Goal: Download file/media

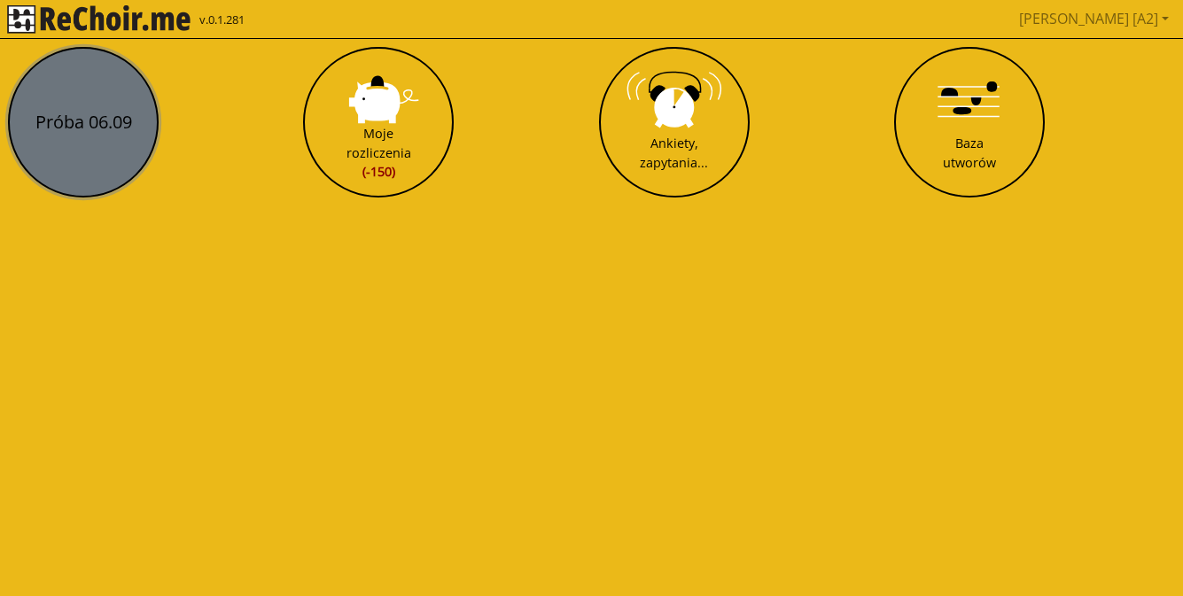
click at [35, 152] on button "Próba 06.09" at bounding box center [83, 122] width 151 height 151
click at [35, 152] on html "v.0.1.281 [PERSON_NAME] [A2] Pobierz link do kalendarza Wyloguj Próba 06.09 Moj…" at bounding box center [591, 106] width 1183 height 213
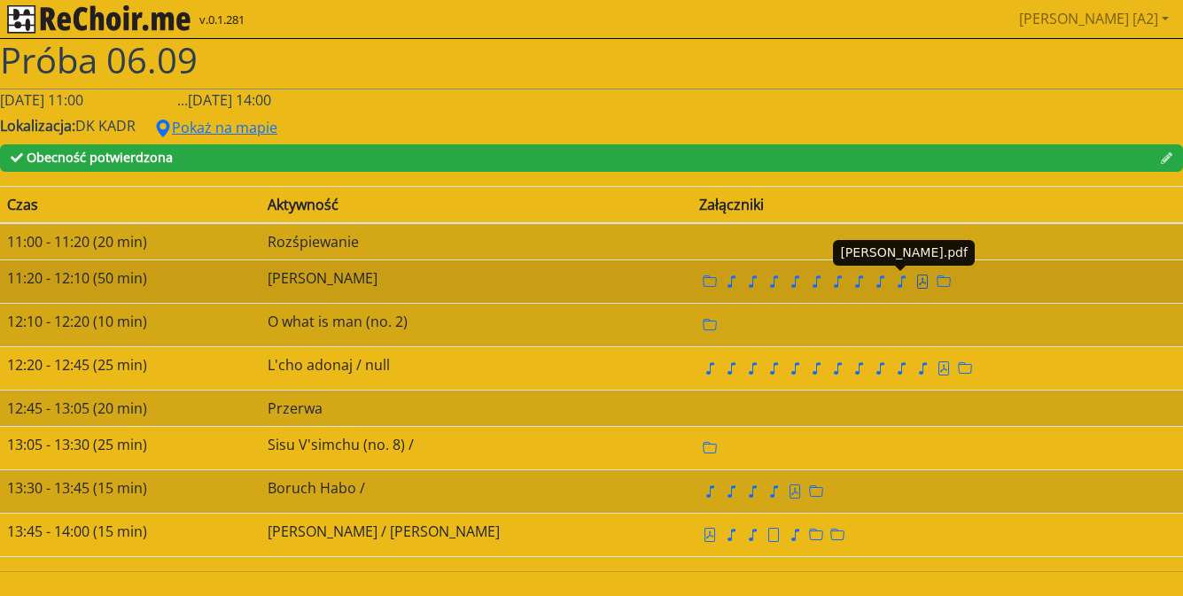
click at [915, 280] on icon "file pdf" at bounding box center [922, 282] width 14 height 14
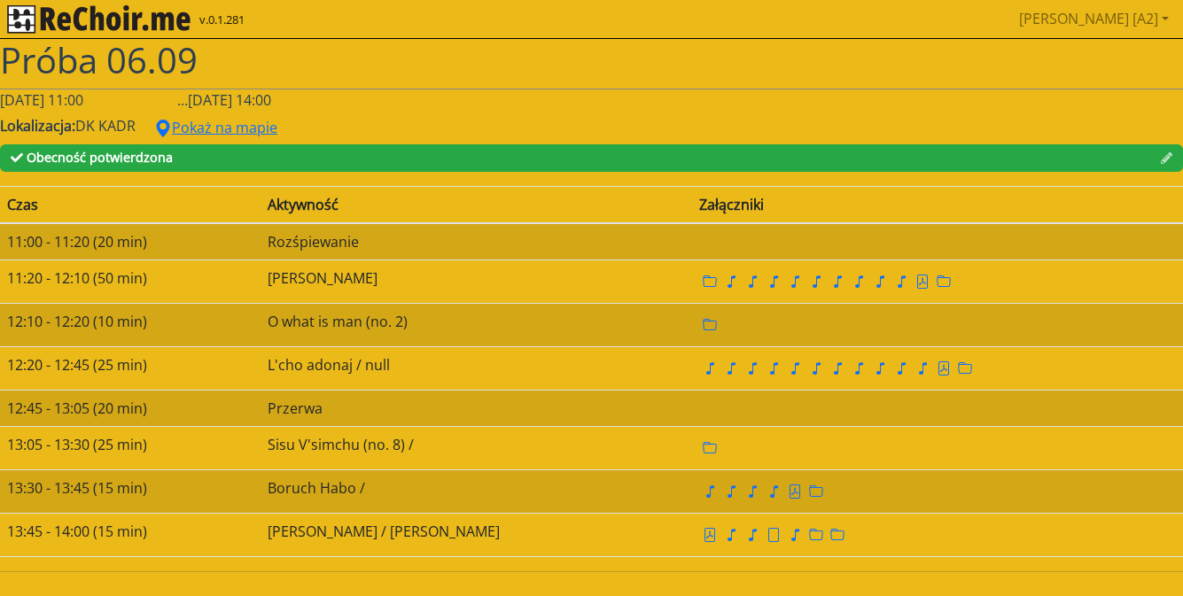
click at [459, 79] on h1 "Próba 06.09" at bounding box center [591, 60] width 1183 height 43
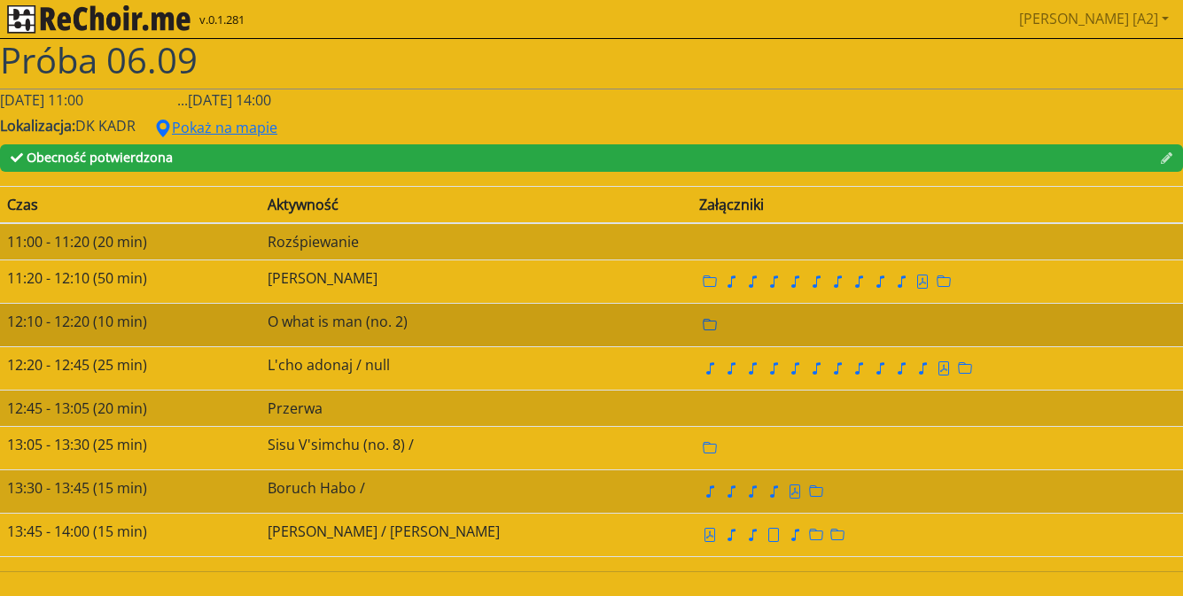
click at [703, 325] on icon "folder" at bounding box center [710, 325] width 14 height 14
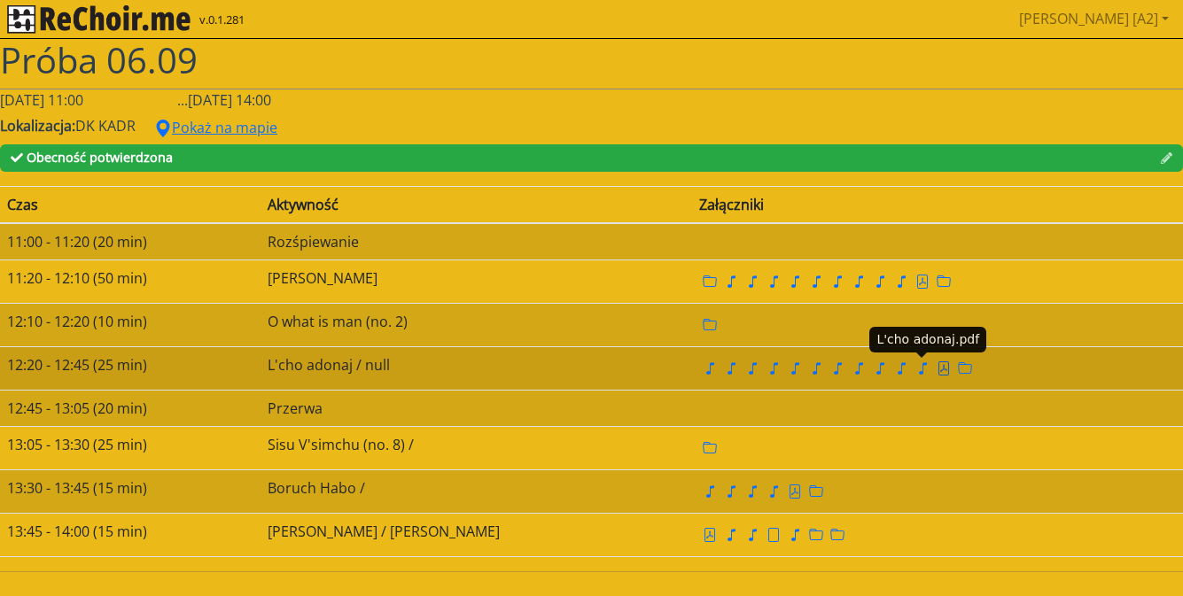
click at [939, 369] on icon "file pdf" at bounding box center [944, 369] width 11 height 14
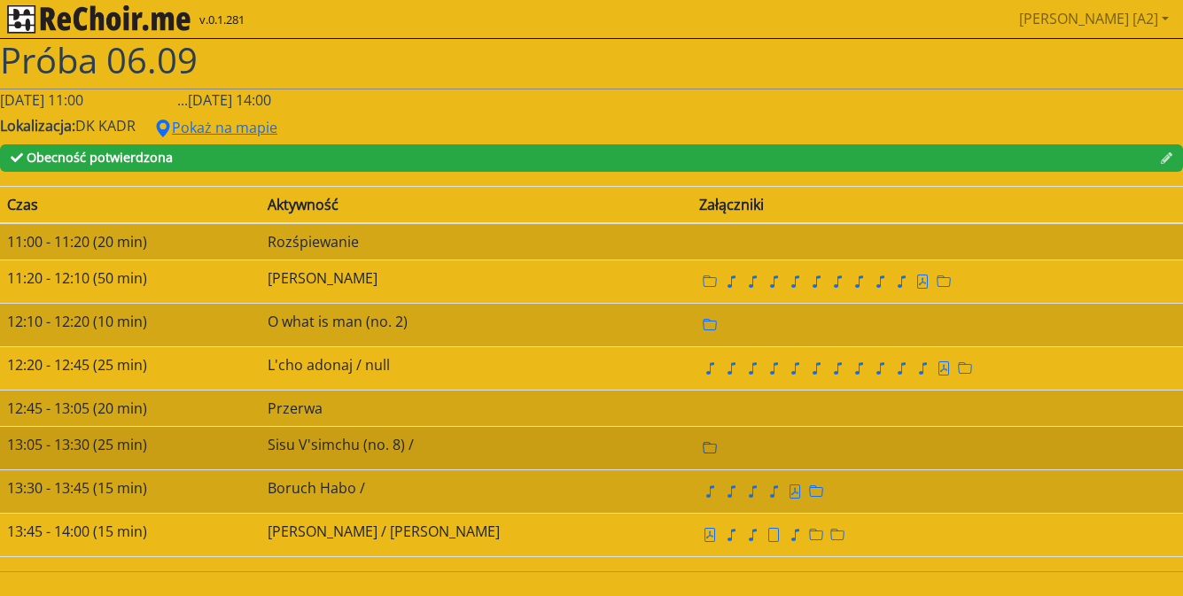
click at [703, 451] on icon "folder" at bounding box center [710, 448] width 14 height 14
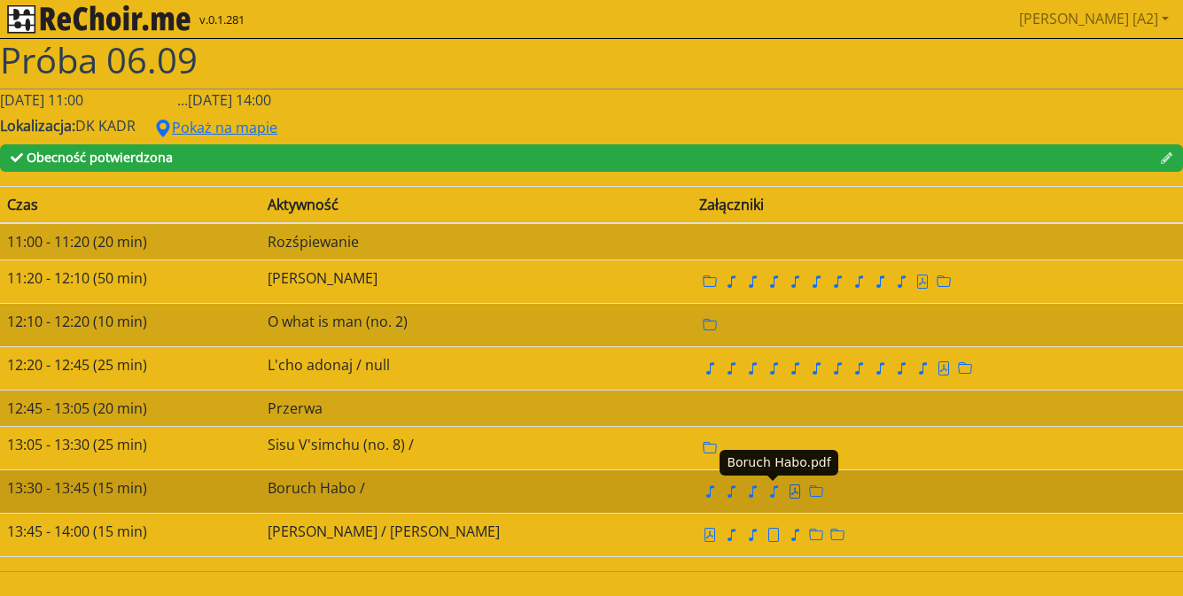
click at [788, 492] on icon "file pdf" at bounding box center [795, 492] width 14 height 14
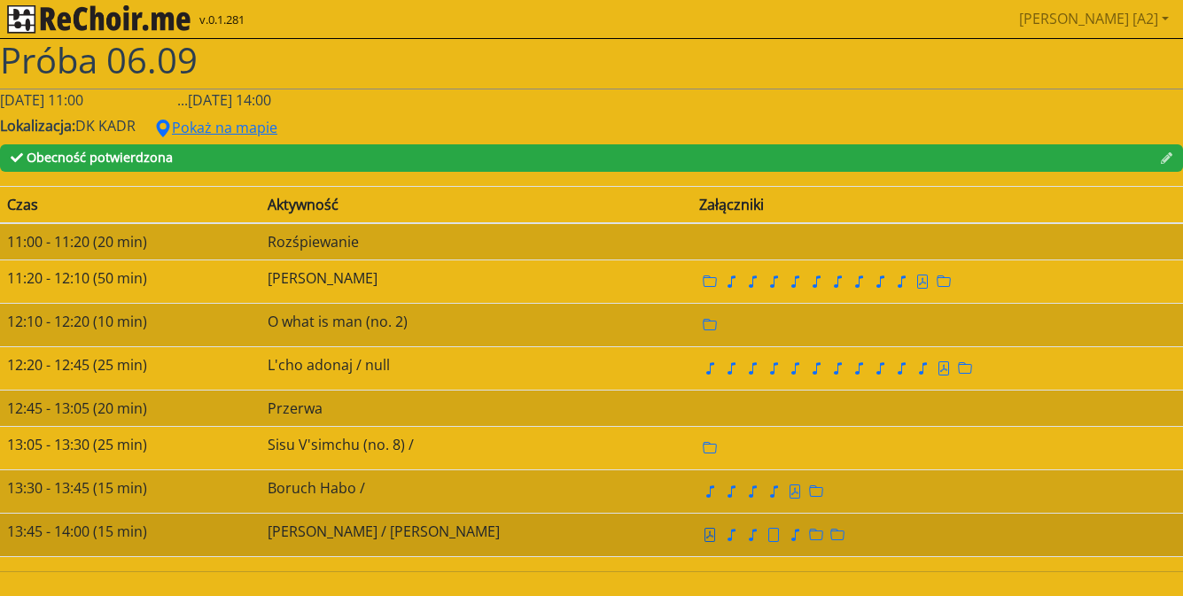
click at [706, 535] on icon "file pdf" at bounding box center [709, 536] width 7 height 8
